Goal: Check status: Check status

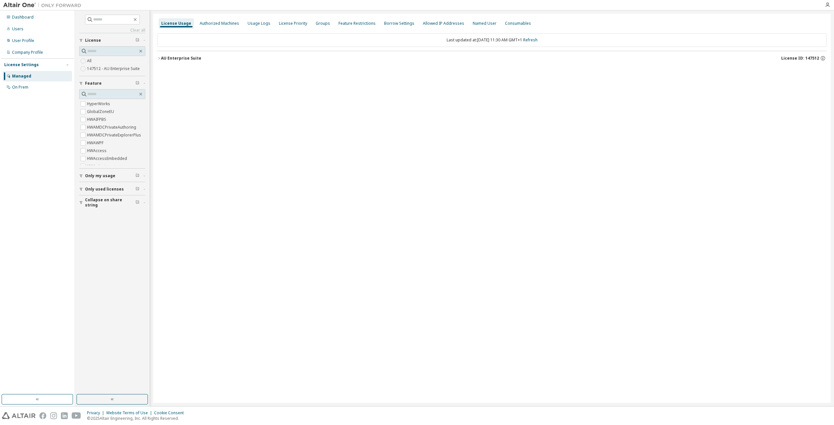
click at [185, 54] on button "AU Enterprise Suite License ID: 147512" at bounding box center [492, 58] width 670 height 14
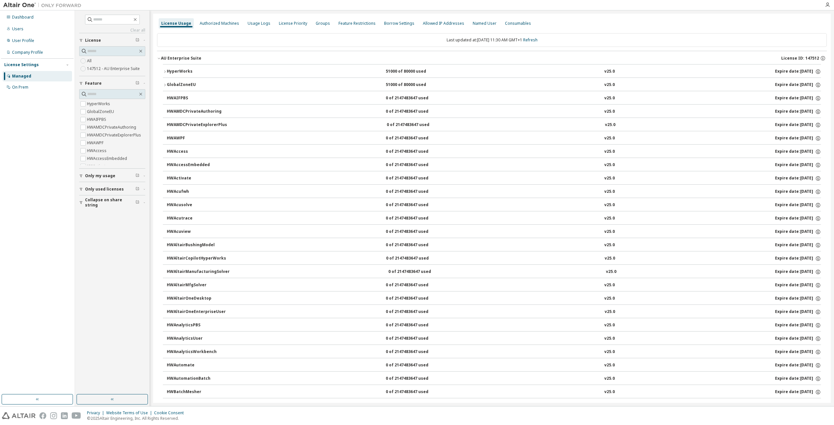
click at [177, 70] on div "HyperWorks" at bounding box center [196, 72] width 59 height 6
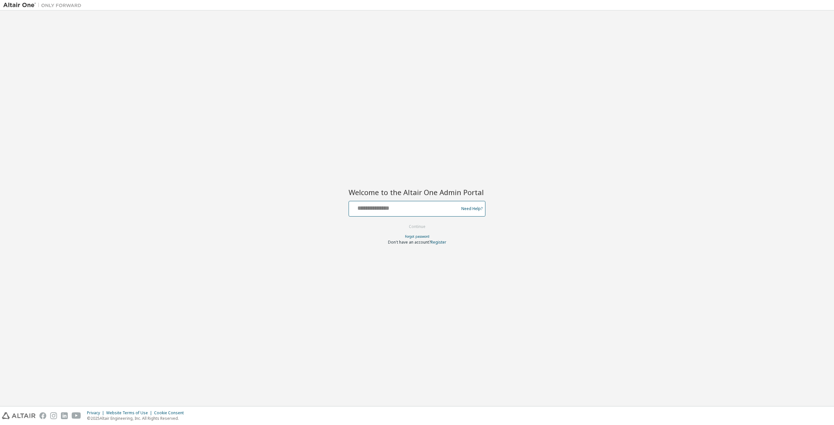
click at [385, 211] on input "text" at bounding box center [404, 207] width 106 height 9
type input "**********"
click at [415, 226] on button "Continue" at bounding box center [417, 227] width 30 height 10
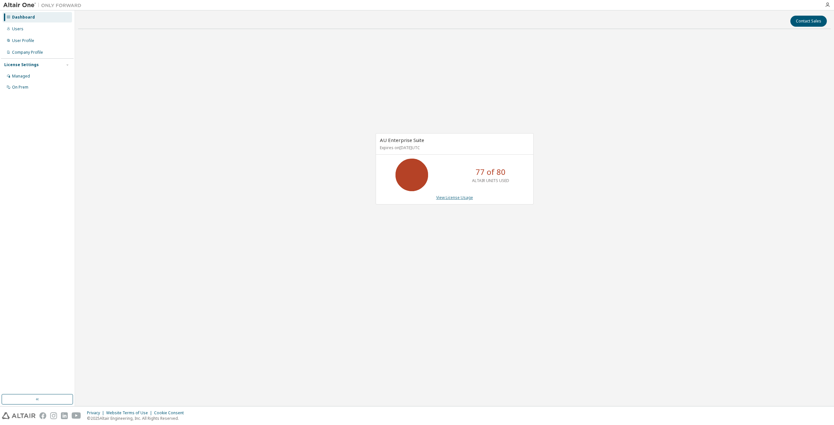
click at [452, 197] on link "View License Usage" at bounding box center [454, 198] width 37 height 6
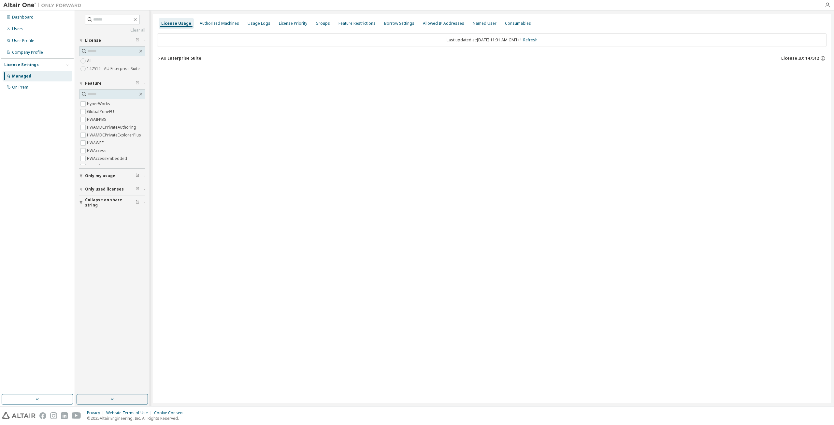
click at [193, 58] on div "AU Enterprise Suite" at bounding box center [181, 58] width 40 height 5
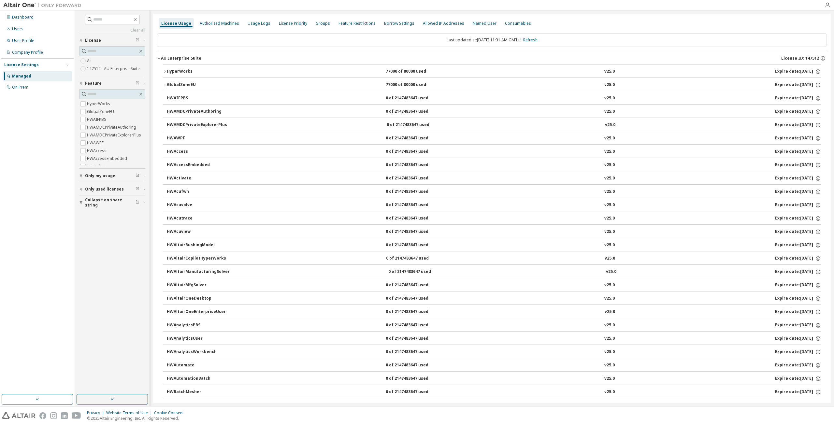
click at [222, 69] on div "HyperWorks" at bounding box center [196, 72] width 59 height 6
